Goal: Transaction & Acquisition: Purchase product/service

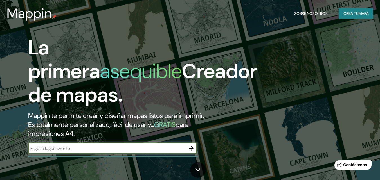
click at [191, 146] on icon "button" at bounding box center [191, 148] width 7 height 7
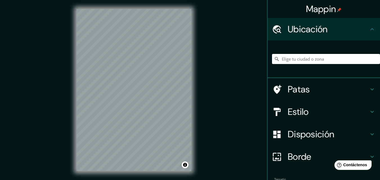
click at [295, 61] on input "Elige tu ciudad o zona" at bounding box center [326, 59] width 108 height 10
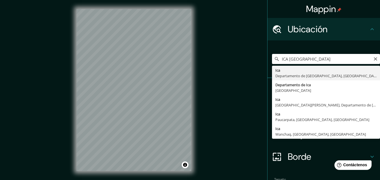
type input "Ica, [GEOGRAPHIC_DATA], [GEOGRAPHIC_DATA]"
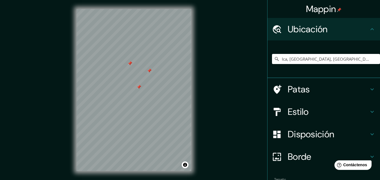
click at [149, 69] on div at bounding box center [149, 71] width 5 height 5
drag, startPoint x: 148, startPoint y: 70, endPoint x: 167, endPoint y: 46, distance: 31.0
click at [161, 50] on div at bounding box center [158, 52] width 5 height 5
click at [118, 0] on html "Mappin Ubicación Ica, [GEOGRAPHIC_DATA], [GEOGRAPHIC_DATA] Patas Estilo Disposi…" at bounding box center [190, 90] width 380 height 180
click at [149, 8] on div "© Mapbox © OpenStreetMap Improve this map" at bounding box center [134, 90] width 133 height 180
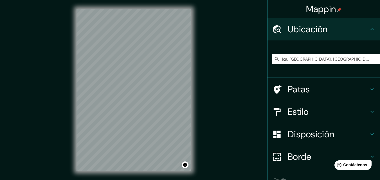
click at [127, 8] on div "© Mapbox © OpenStreetMap Improve this map" at bounding box center [134, 90] width 133 height 180
click at [67, 11] on div "Mappin Ubicación Ica, [GEOGRAPHIC_DATA], [GEOGRAPHIC_DATA] Patas Estilo Disposi…" at bounding box center [190, 94] width 380 height 189
click at [169, 9] on div at bounding box center [134, 9] width 115 height 0
click at [157, 105] on div at bounding box center [159, 103] width 5 height 5
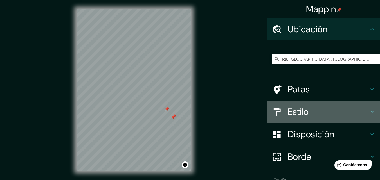
click at [307, 111] on h4 "Estilo" at bounding box center [328, 111] width 81 height 11
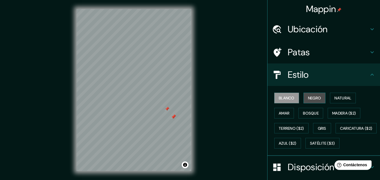
click at [319, 98] on button "Negro" at bounding box center [315, 98] width 22 height 11
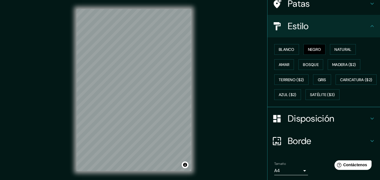
scroll to position [54, 0]
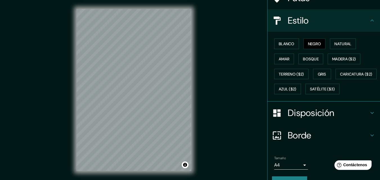
click at [370, 72] on div "Blanco Negro Natural [PERSON_NAME] ($2) Terreno ($2) Gris Caricatura ($2) Azul …" at bounding box center [326, 66] width 108 height 61
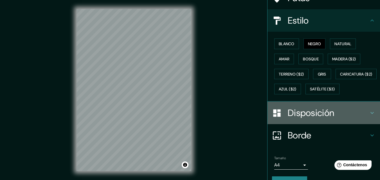
click at [328, 124] on div "Disposición" at bounding box center [324, 113] width 113 height 23
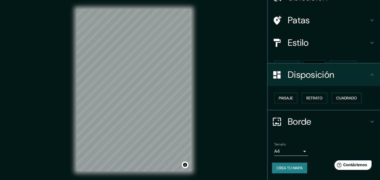
scroll to position [23, 0]
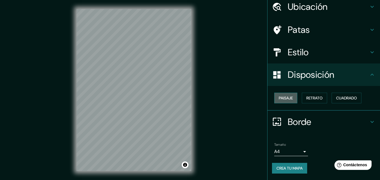
click at [292, 100] on button "Paisaje" at bounding box center [285, 98] width 23 height 11
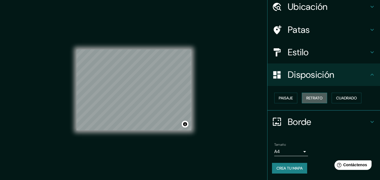
click at [310, 94] on button "Retrato" at bounding box center [314, 98] width 25 height 11
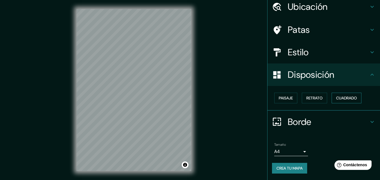
click at [344, 96] on font "Cuadrado" at bounding box center [346, 98] width 21 height 5
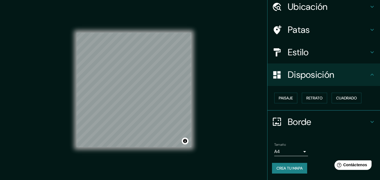
click at [369, 32] on icon at bounding box center [372, 29] width 7 height 7
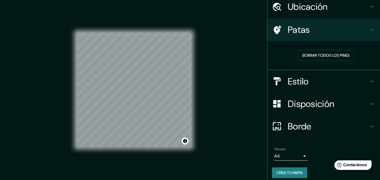
click at [332, 61] on div "Borrar todos los pines" at bounding box center [326, 56] width 108 height 20
click at [337, 50] on div "Borrar todos los pines" at bounding box center [326, 56] width 108 height 20
drag, startPoint x: 337, startPoint y: 53, endPoint x: 337, endPoint y: 50, distance: 2.9
click at [337, 50] on button "Borrar todos los pines" at bounding box center [326, 55] width 56 height 11
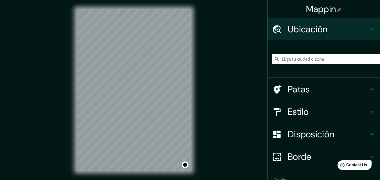
click at [285, 54] on input "Elige tu ciudad o zona" at bounding box center [326, 59] width 108 height 10
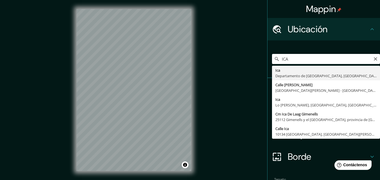
type input "Ica, [GEOGRAPHIC_DATA], [GEOGRAPHIC_DATA]"
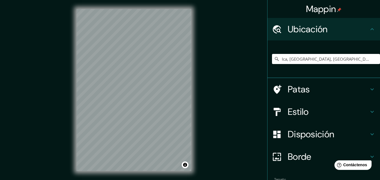
click at [292, 76] on div "Ica, [GEOGRAPHIC_DATA], [GEOGRAPHIC_DATA]" at bounding box center [324, 60] width 113 height 38
click at [167, 9] on div at bounding box center [134, 9] width 115 height 0
click at [322, 106] on h4 "Estilo" at bounding box center [328, 111] width 81 height 11
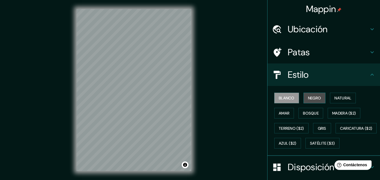
click at [315, 98] on font "Negro" at bounding box center [314, 98] width 13 height 5
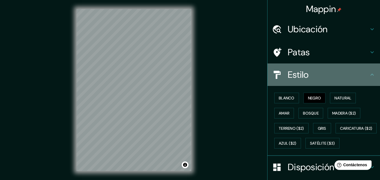
click at [327, 82] on div "Estilo" at bounding box center [324, 75] width 113 height 23
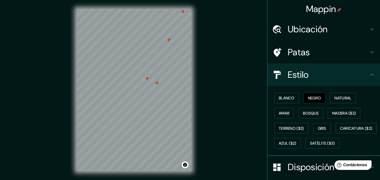
click at [153, 9] on div at bounding box center [134, 9] width 115 height 0
click at [153, 84] on div at bounding box center [155, 84] width 5 height 5
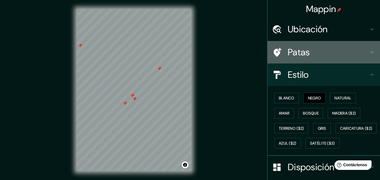
click at [319, 49] on h4 "Patas" at bounding box center [328, 52] width 81 height 11
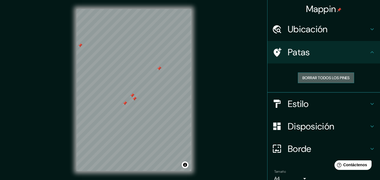
click at [321, 80] on font "Borrar todos los pines" at bounding box center [326, 77] width 47 height 5
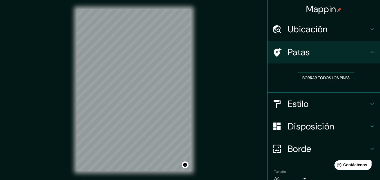
click at [336, 56] on h4 "Patas" at bounding box center [328, 52] width 81 height 11
click at [215, 70] on div "Mappin Ubicación Ica, Departamento de Ica, Perú Patas Borrar todos los pines Es…" at bounding box center [190, 94] width 380 height 189
click at [214, 71] on div "Mappin Ubicación Ica, Departamento de Ica, Perú Patas Borrar todos los pines Es…" at bounding box center [190, 94] width 380 height 189
click at [213, 70] on div "Mappin Ubicación Ica, Departamento de Ica, Perú Patas Borrar todos los pines Es…" at bounding box center [190, 94] width 380 height 189
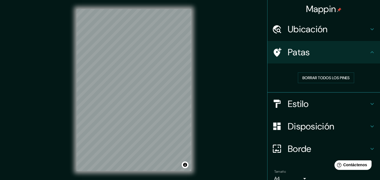
click at [268, 36] on div "Ubicación" at bounding box center [324, 29] width 113 height 23
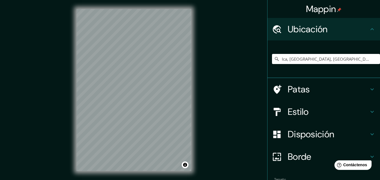
click at [196, 124] on div "© Mapbox © OpenStreetMap Improve this map" at bounding box center [134, 90] width 133 height 180
click at [201, 90] on div "Mappin Ubicación Ica, [GEOGRAPHIC_DATA], [GEOGRAPHIC_DATA] Patas Estilo Disposi…" at bounding box center [190, 94] width 380 height 189
click at [32, 142] on div "Mappin Ubicación Ica, [GEOGRAPHIC_DATA], [GEOGRAPHIC_DATA] Patas Estilo Disposi…" at bounding box center [190, 94] width 380 height 189
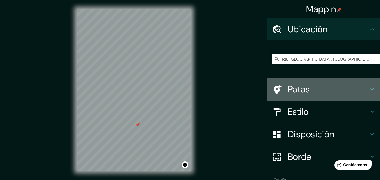
click at [301, 88] on font "Patas" at bounding box center [299, 90] width 22 height 12
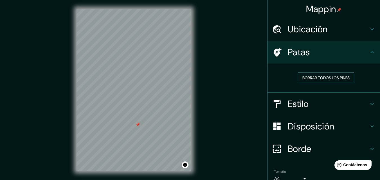
click at [319, 79] on font "Borrar todos los pines" at bounding box center [326, 77] width 47 height 5
click at [330, 48] on h4 "Patas" at bounding box center [328, 52] width 81 height 11
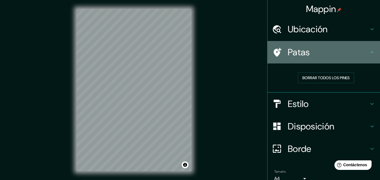
click at [330, 48] on h4 "Patas" at bounding box center [328, 52] width 81 height 11
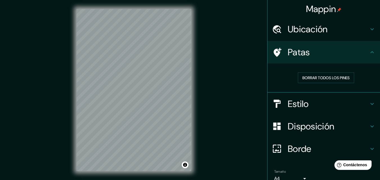
click at [191, 44] on div "© Mapbox © OpenStreetMap Improve this map" at bounding box center [134, 90] width 133 height 180
click at [312, 73] on button "Borrar todos los pines" at bounding box center [326, 78] width 56 height 11
click at [207, 89] on div "Mappin Ubicación Ica, Departamento de Ica, Perú Patas Borrar todos los pines Es…" at bounding box center [190, 94] width 380 height 189
click at [193, 74] on div "© Mapbox © OpenStreetMap Improve this map" at bounding box center [134, 90] width 133 height 180
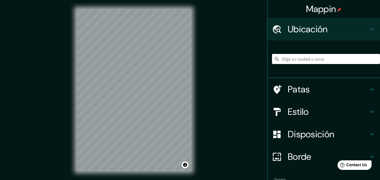
click at [299, 61] on input "Elige tu ciudad o zona" at bounding box center [326, 59] width 108 height 10
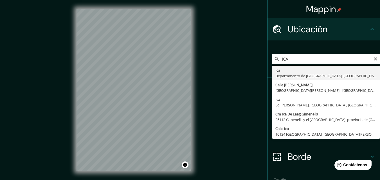
type input "Ica, [GEOGRAPHIC_DATA], [GEOGRAPHIC_DATA]"
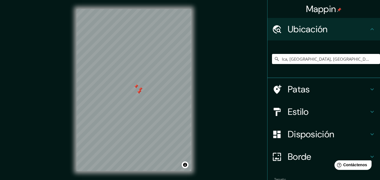
drag, startPoint x: 151, startPoint y: 81, endPoint x: 137, endPoint y: 97, distance: 21.1
click at [137, 95] on div at bounding box center [139, 92] width 5 height 5
click at [134, 100] on div at bounding box center [136, 100] width 5 height 5
drag, startPoint x: 133, startPoint y: 97, endPoint x: 137, endPoint y: 91, distance: 7.2
click at [136, 91] on div at bounding box center [134, 92] width 5 height 5
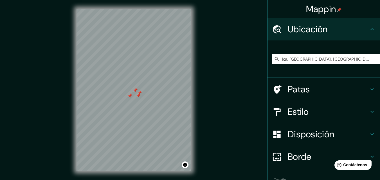
click at [136, 90] on div at bounding box center [135, 90] width 5 height 5
click at [135, 90] on div at bounding box center [134, 90] width 5 height 5
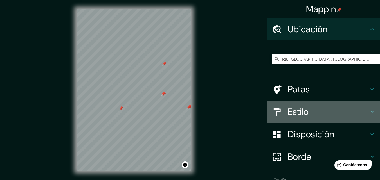
drag, startPoint x: 304, startPoint y: 104, endPoint x: 369, endPoint y: 114, distance: 65.7
click at [369, 114] on icon at bounding box center [372, 112] width 7 height 7
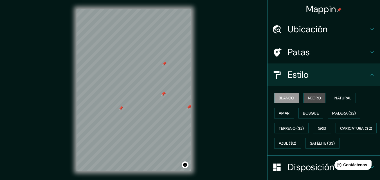
click at [316, 100] on font "Negro" at bounding box center [314, 98] width 13 height 5
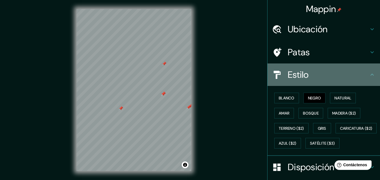
click at [369, 73] on icon at bounding box center [372, 74] width 7 height 7
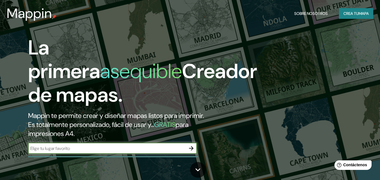
click at [195, 148] on button "button" at bounding box center [191, 148] width 11 height 11
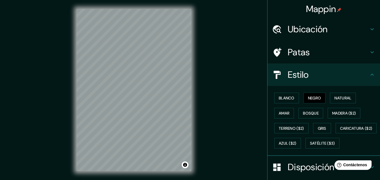
drag, startPoint x: 195, startPoint y: 148, endPoint x: 330, endPoint y: 20, distance: 186.0
click at [330, 20] on div "Ubicación" at bounding box center [324, 29] width 113 height 23
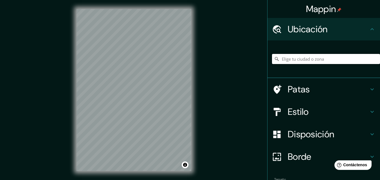
click at [311, 57] on input "Elige tu ciudad o zona" at bounding box center [326, 59] width 108 height 10
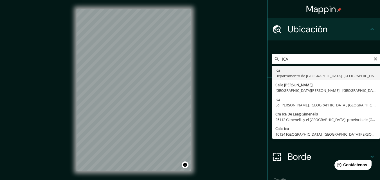
type input "Ica, [GEOGRAPHIC_DATA], [GEOGRAPHIC_DATA]"
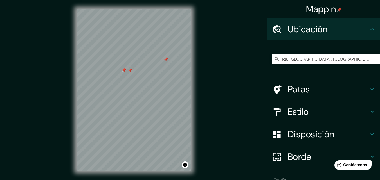
click at [122, 72] on div at bounding box center [124, 70] width 5 height 5
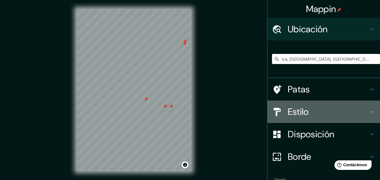
click at [312, 101] on div "Estilo" at bounding box center [324, 112] width 113 height 23
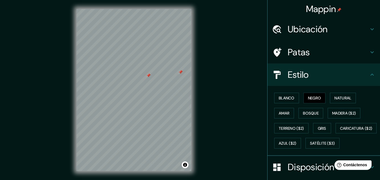
click at [146, 9] on div at bounding box center [134, 9] width 115 height 0
click at [147, 76] on div at bounding box center [148, 78] width 5 height 5
click at [147, 77] on div at bounding box center [149, 76] width 5 height 5
click at [154, 9] on div at bounding box center [134, 9] width 115 height 0
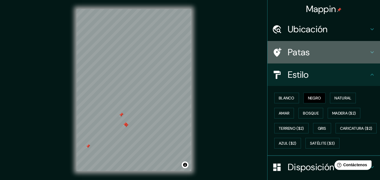
drag, startPoint x: 149, startPoint y: 77, endPoint x: 359, endPoint y: 57, distance: 210.6
click at [359, 57] on h4 "Patas" at bounding box center [328, 52] width 81 height 11
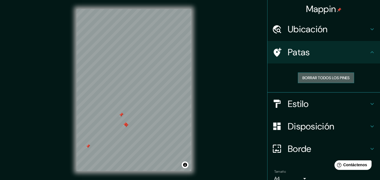
click at [322, 82] on button "Borrar todos los pines" at bounding box center [326, 78] width 56 height 11
click at [363, 52] on h4 "Patas" at bounding box center [328, 52] width 81 height 11
click at [308, 76] on font "Borrar todos los pines" at bounding box center [326, 77] width 47 height 5
click at [308, 77] on font "Borrar todos los pines" at bounding box center [326, 77] width 47 height 5
click at [192, 159] on div "© Mapbox © OpenStreetMap Improve this map" at bounding box center [134, 90] width 133 height 180
